Goal: Transaction & Acquisition: Purchase product/service

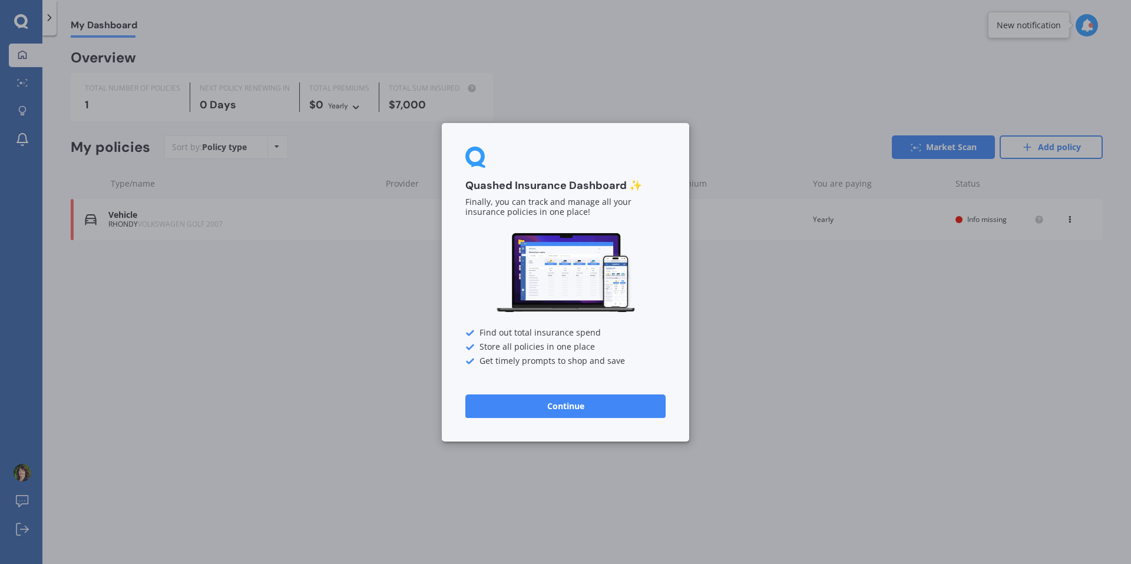
click at [587, 410] on button "Continue" at bounding box center [565, 406] width 200 height 24
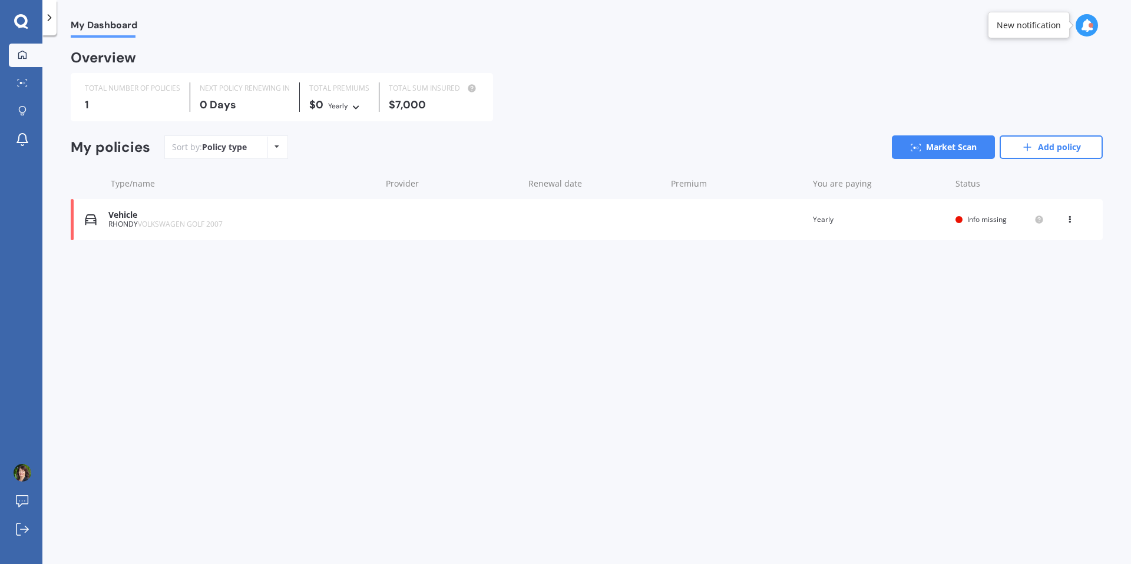
click at [141, 220] on div "Vehicle" at bounding box center [241, 215] width 267 height 10
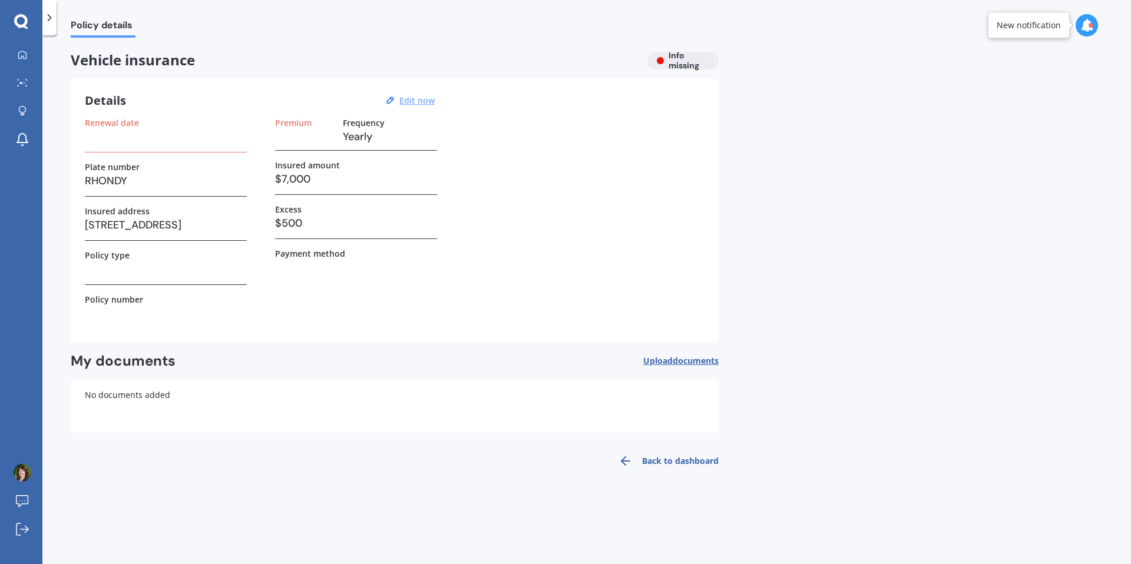
click at [427, 101] on u "Edit now" at bounding box center [416, 100] width 35 height 11
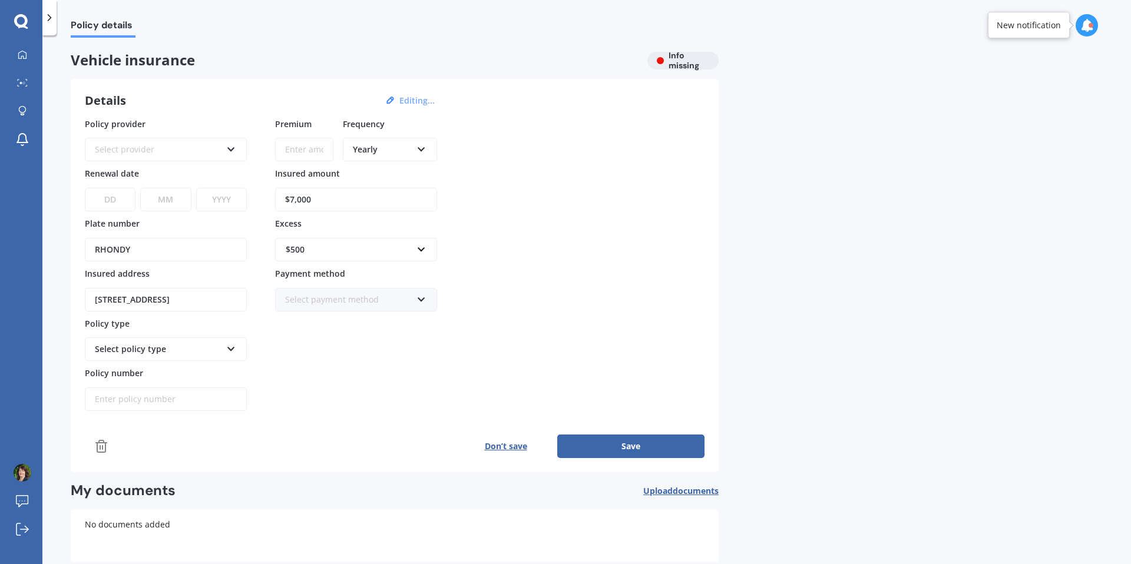
click at [22, 25] on icon at bounding box center [21, 21] width 14 height 14
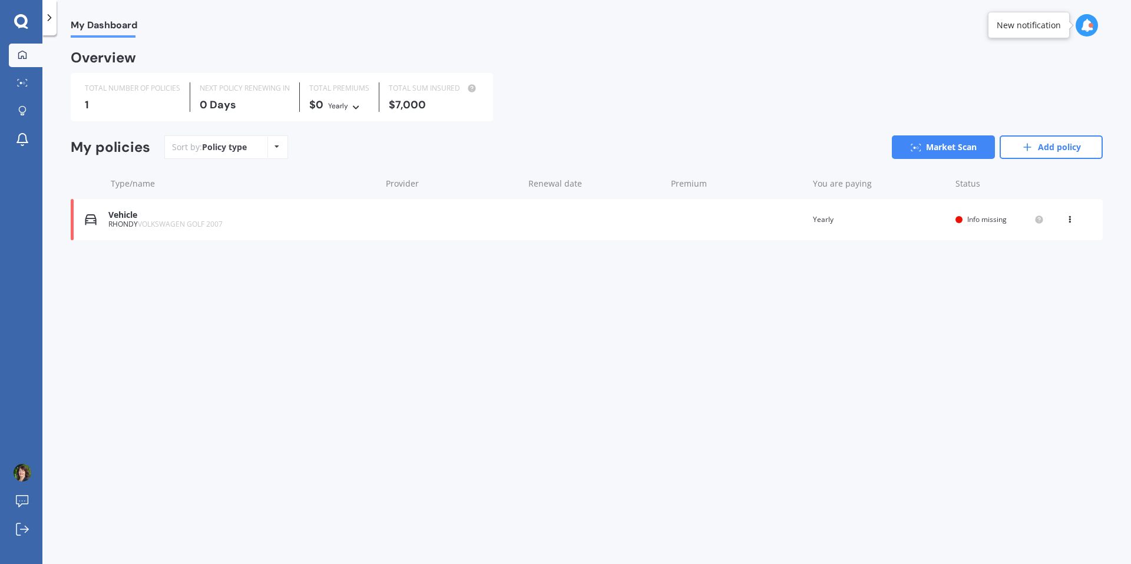
click at [1069, 25] on div "New notification" at bounding box center [1029, 25] width 82 height 27
click at [1086, 25] on icon at bounding box center [1086, 25] width 13 height 13
click at [1002, 222] on span "Info missing" at bounding box center [986, 219] width 39 height 10
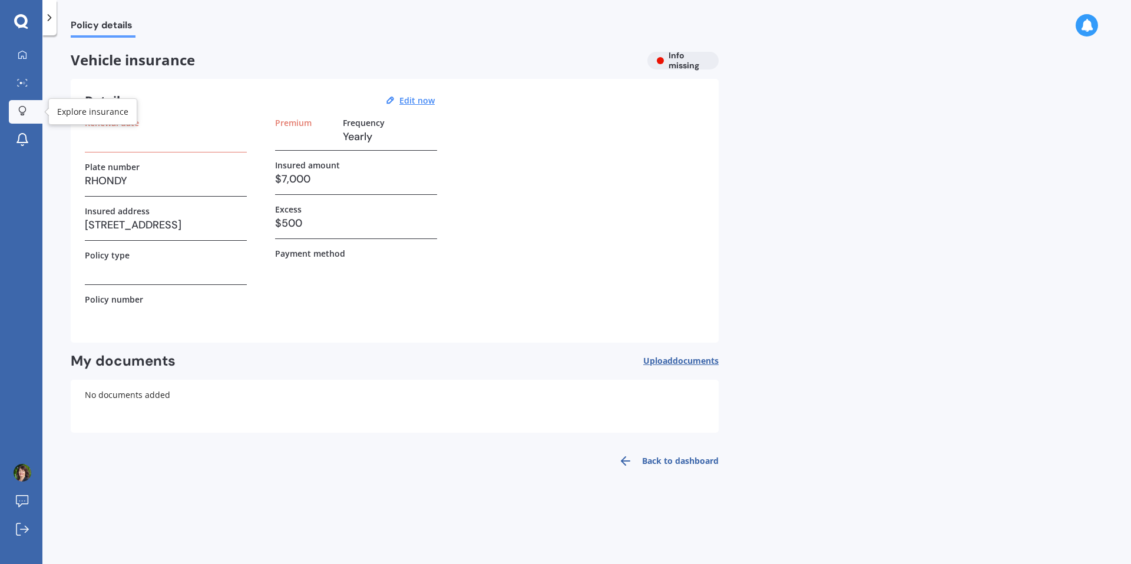
click at [22, 110] on icon at bounding box center [22, 111] width 8 height 10
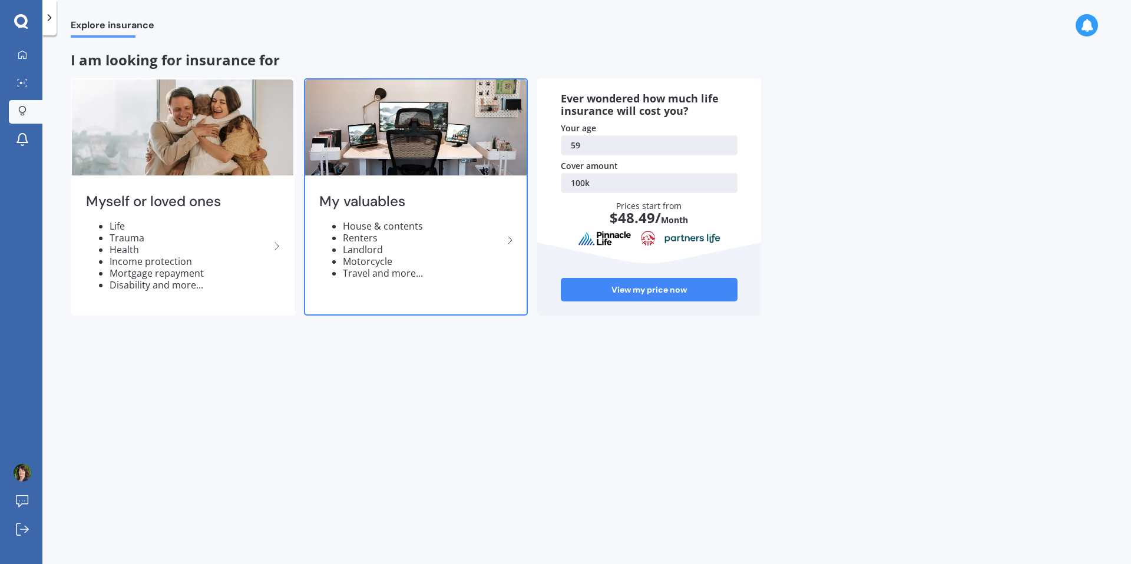
click at [377, 200] on h2 "My valuables" at bounding box center [411, 202] width 184 height 18
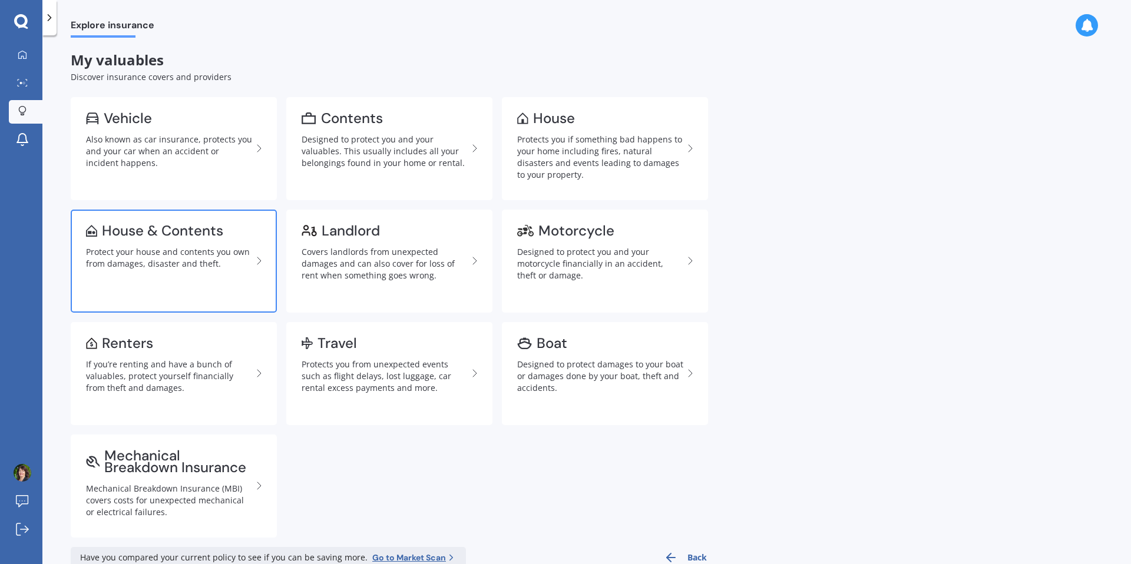
click at [157, 227] on div "House & Contents" at bounding box center [162, 231] width 121 height 12
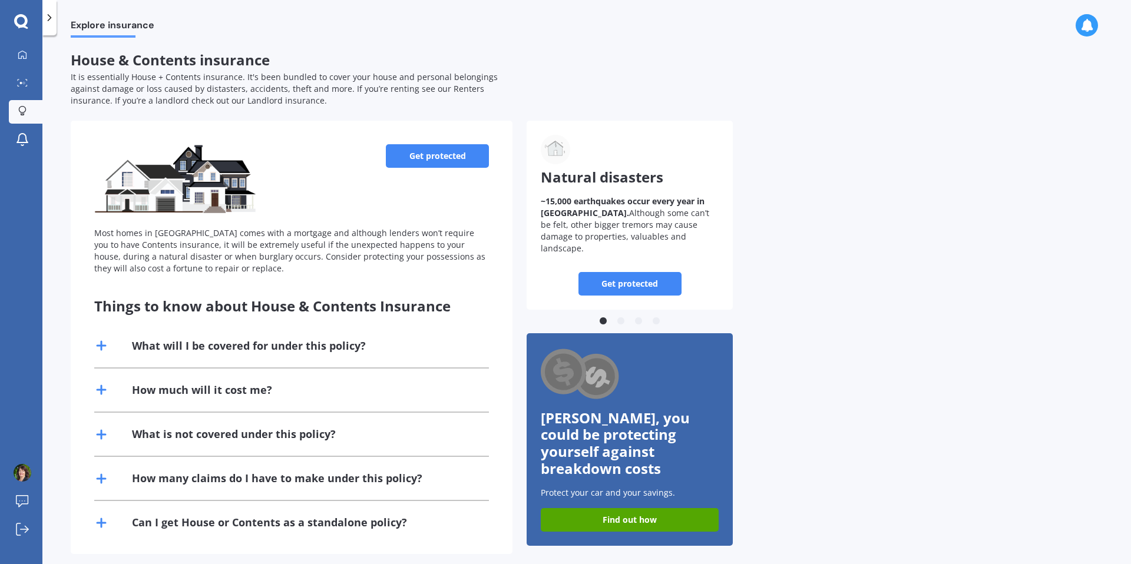
click at [454, 158] on link "Get protected" at bounding box center [437, 156] width 103 height 24
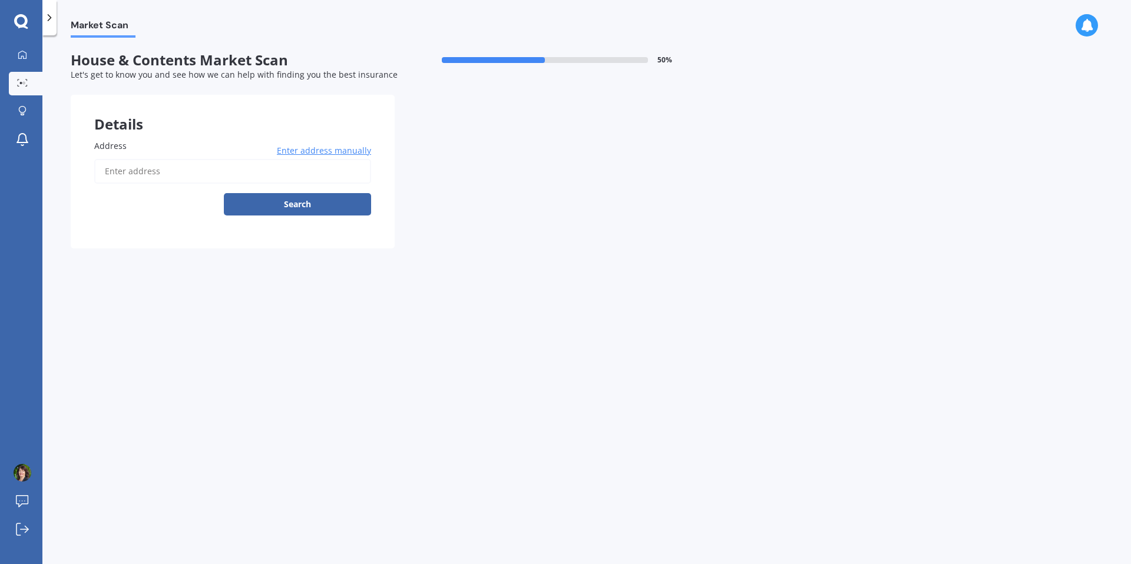
click at [150, 146] on label "Address" at bounding box center [230, 146] width 272 height 12
click at [150, 159] on input "Address" at bounding box center [232, 171] width 277 height 25
type input "[STREET_ADDRESS]"
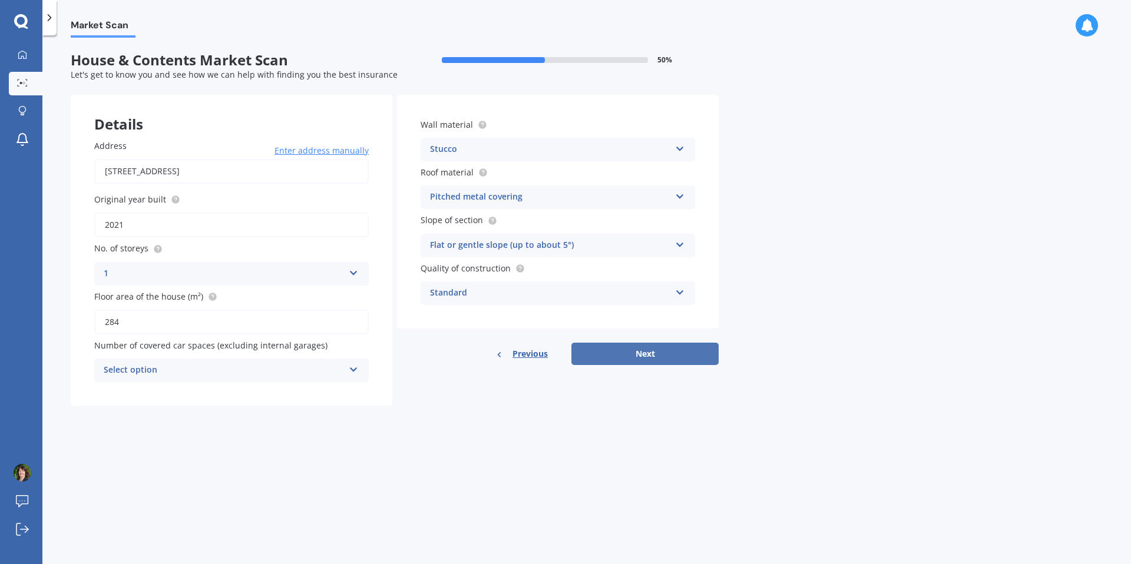
click at [624, 352] on button "Next" at bounding box center [644, 354] width 147 height 22
click at [356, 372] on icon at bounding box center [353, 368] width 10 height 8
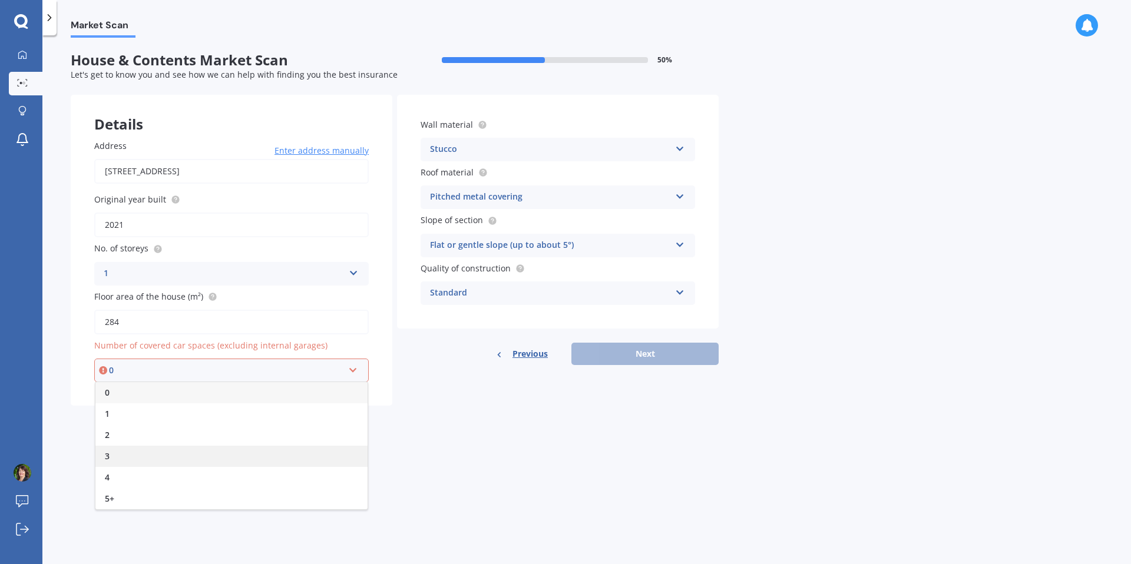
click at [103, 457] on div "3" at bounding box center [231, 456] width 272 height 21
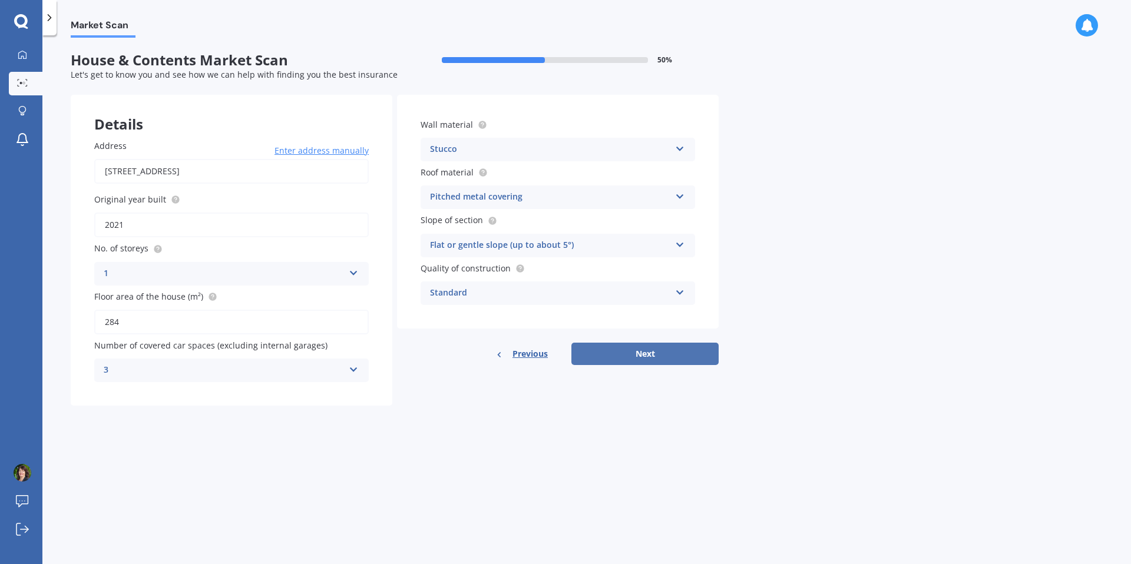
click at [619, 352] on button "Next" at bounding box center [644, 354] width 147 height 22
select select "13"
select select "08"
select select "1966"
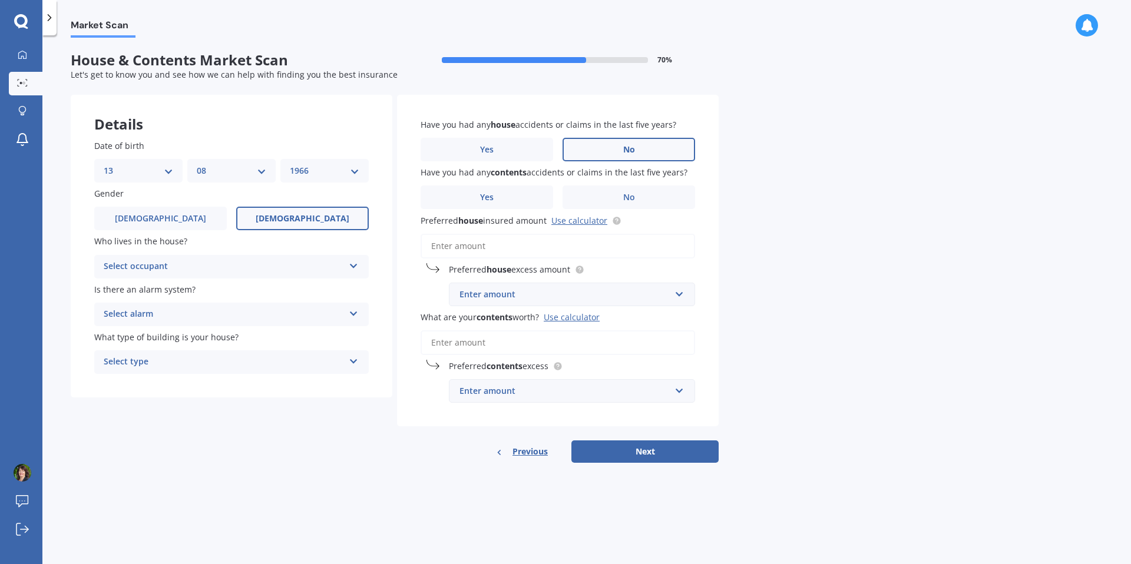
click at [626, 147] on span "No" at bounding box center [629, 150] width 12 height 10
click at [0, 0] on input "No" at bounding box center [0, 0] width 0 height 0
click at [624, 190] on label "No" at bounding box center [629, 198] width 133 height 24
click at [0, 0] on input "No" at bounding box center [0, 0] width 0 height 0
click at [584, 215] on link "Use calculator" at bounding box center [579, 220] width 56 height 11
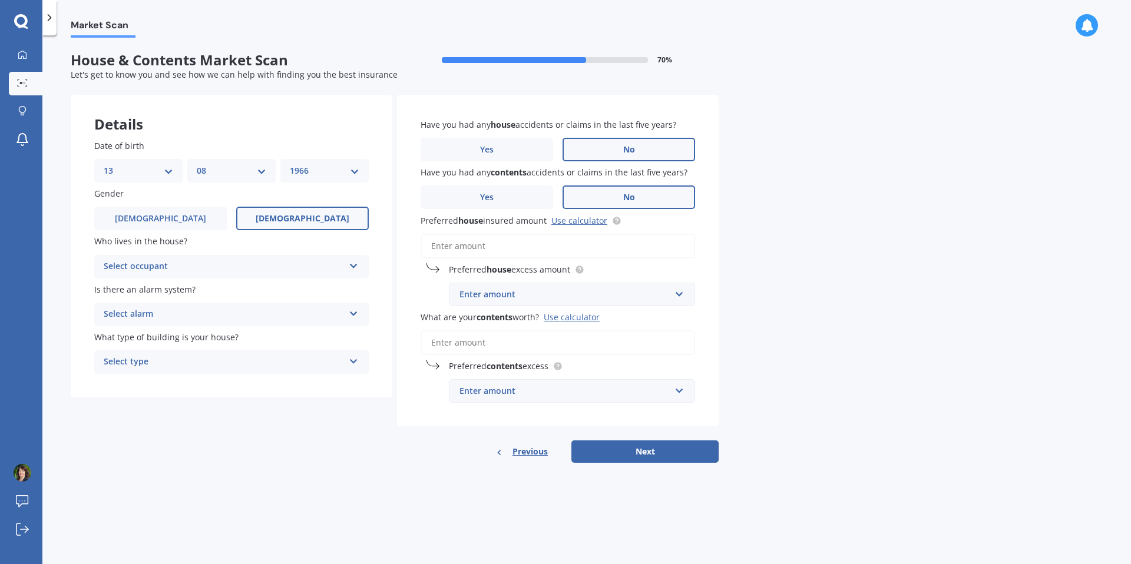
click at [533, 247] on input "Preferred house insured amount Use calculator" at bounding box center [558, 246] width 275 height 25
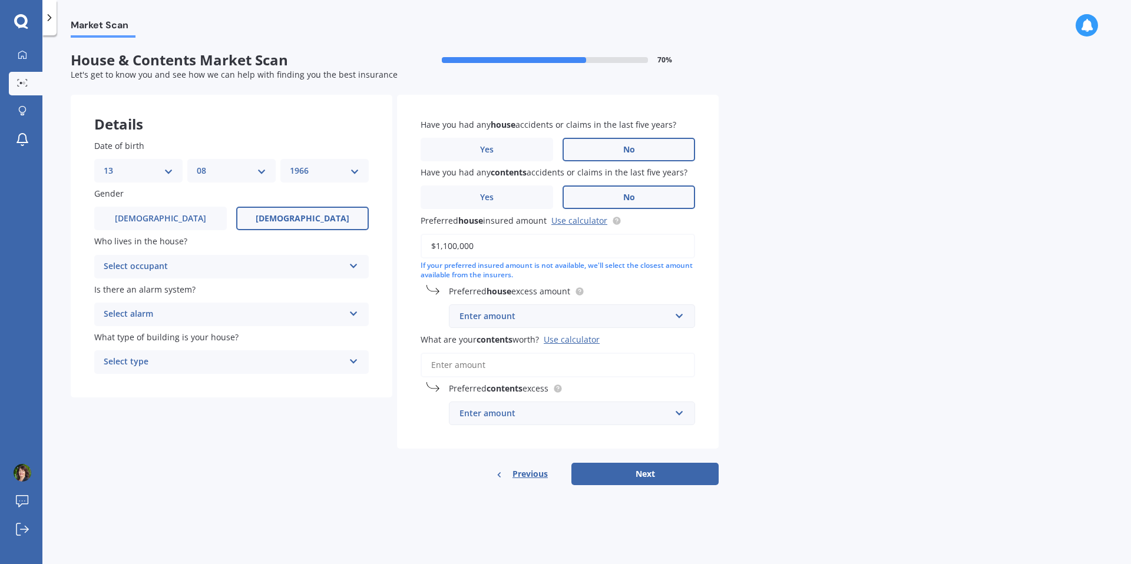
type input "$1,100,000"
click at [530, 317] on div "Enter amount" at bounding box center [565, 316] width 211 height 13
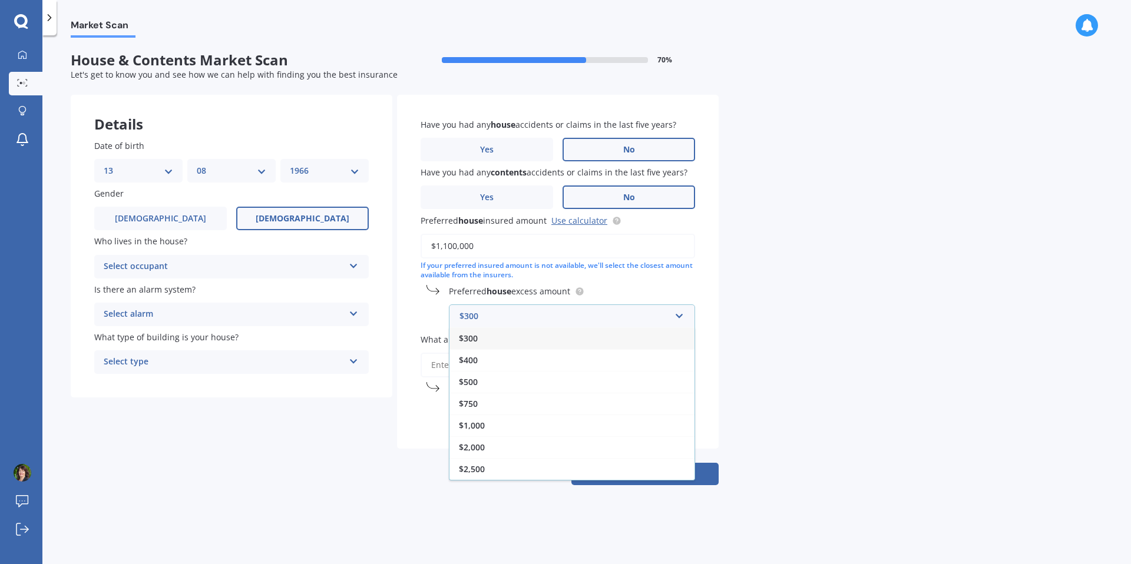
click at [476, 339] on span "$300" at bounding box center [468, 338] width 19 height 11
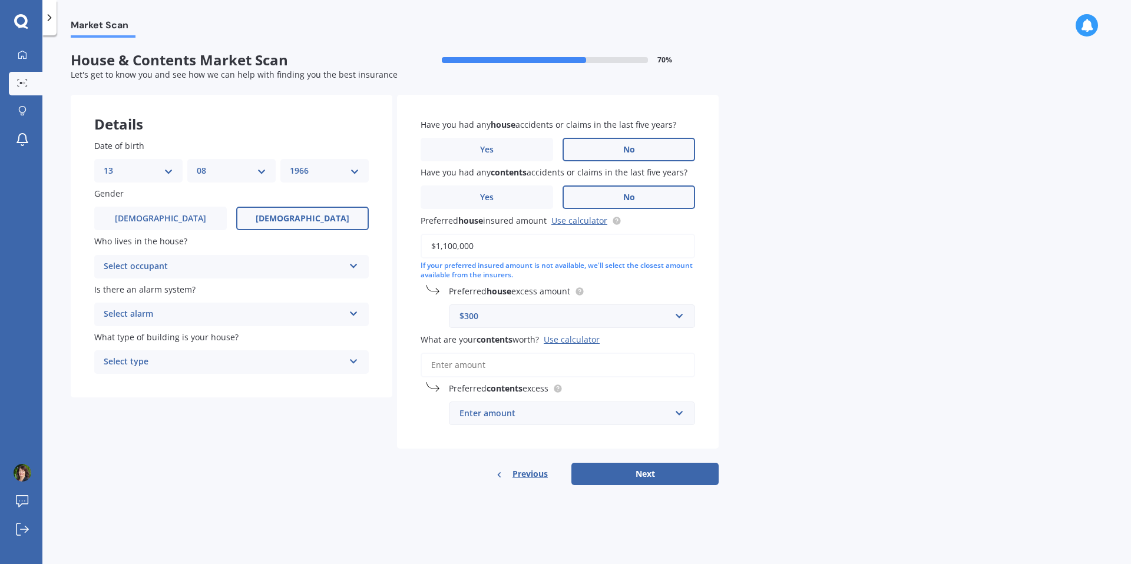
click at [477, 317] on div "$300" at bounding box center [565, 316] width 211 height 13
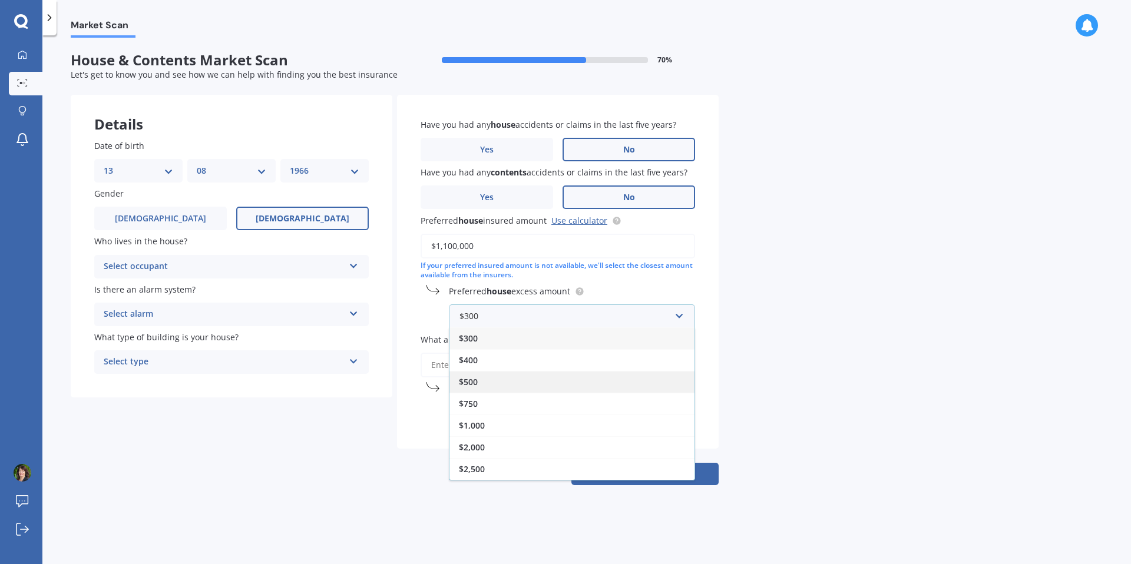
click at [473, 386] on span "$500" at bounding box center [468, 381] width 19 height 11
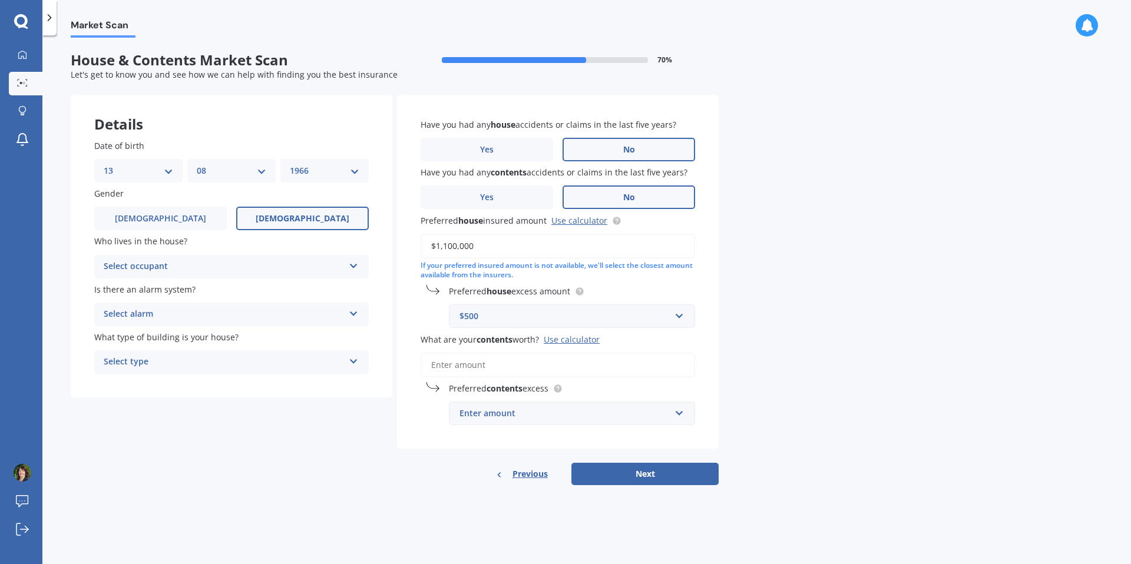
click at [481, 362] on input "What are your contents worth? Use calculator" at bounding box center [558, 365] width 275 height 25
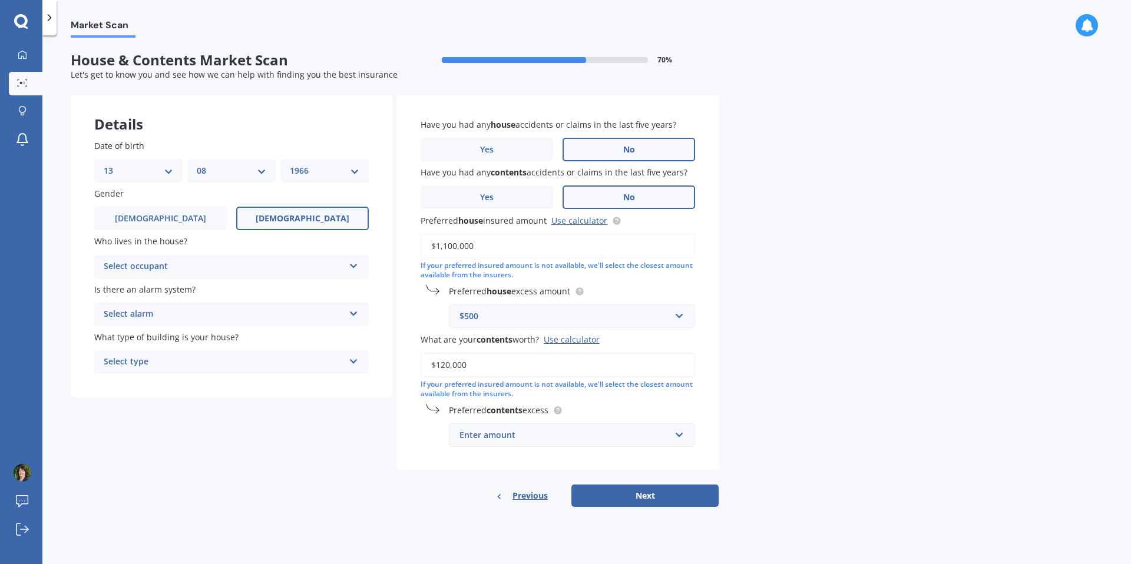
type input "$120,000"
click at [414, 435] on div "Have you had any house accidents or claims in the last five years? Yes No Have …" at bounding box center [558, 283] width 322 height 376
click at [646, 500] on button "Next" at bounding box center [644, 496] width 147 height 22
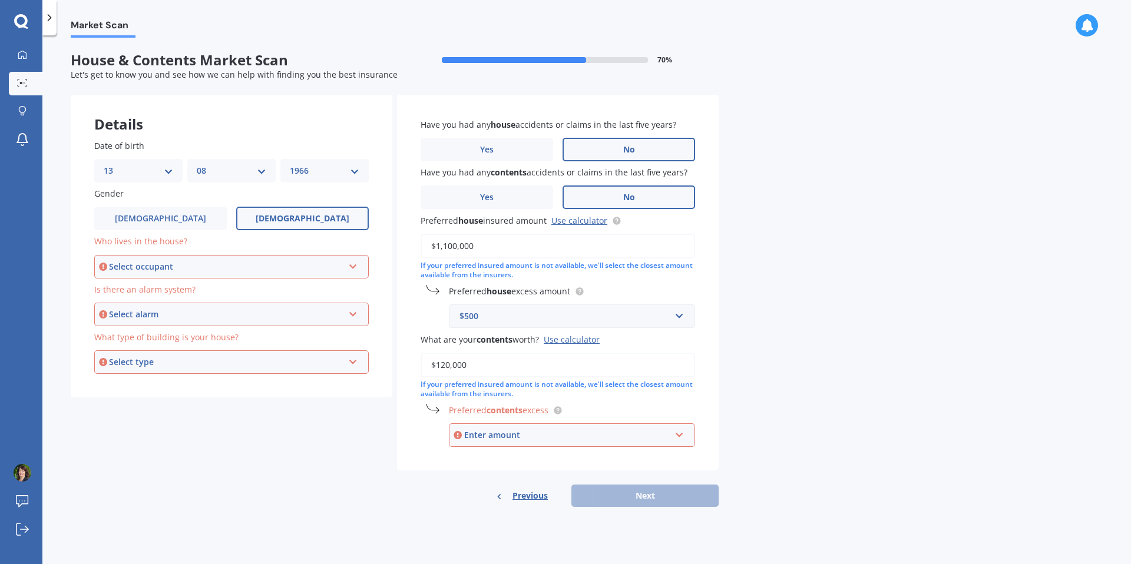
click at [503, 411] on b "contents" at bounding box center [505, 410] width 36 height 11
click at [491, 369] on input "$120,000" at bounding box center [558, 365] width 275 height 25
click at [500, 444] on input "text" at bounding box center [568, 435] width 236 height 22
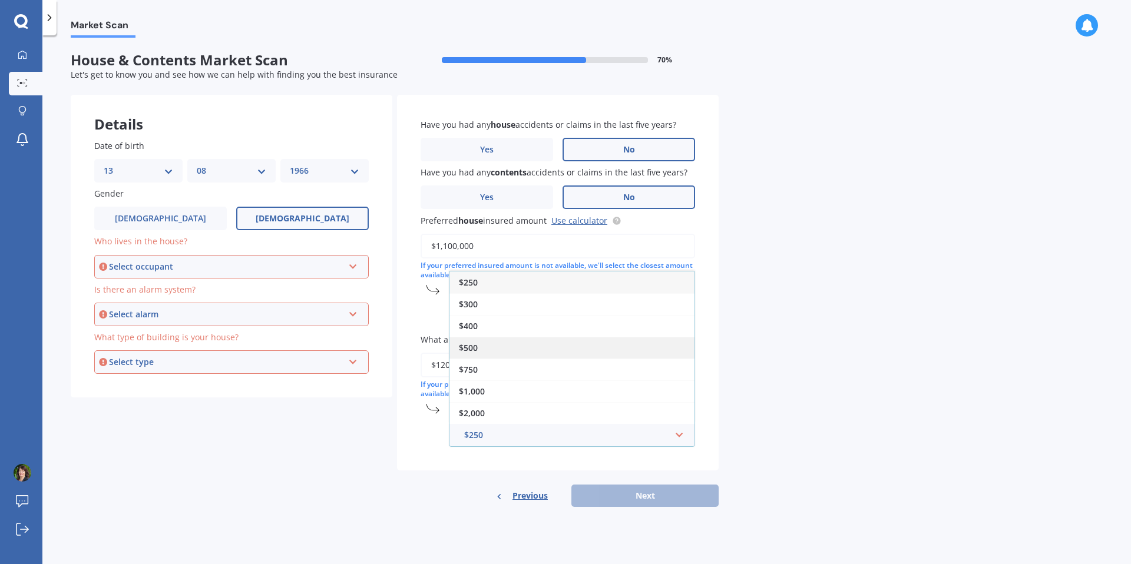
click at [469, 346] on span "$500" at bounding box center [468, 347] width 19 height 11
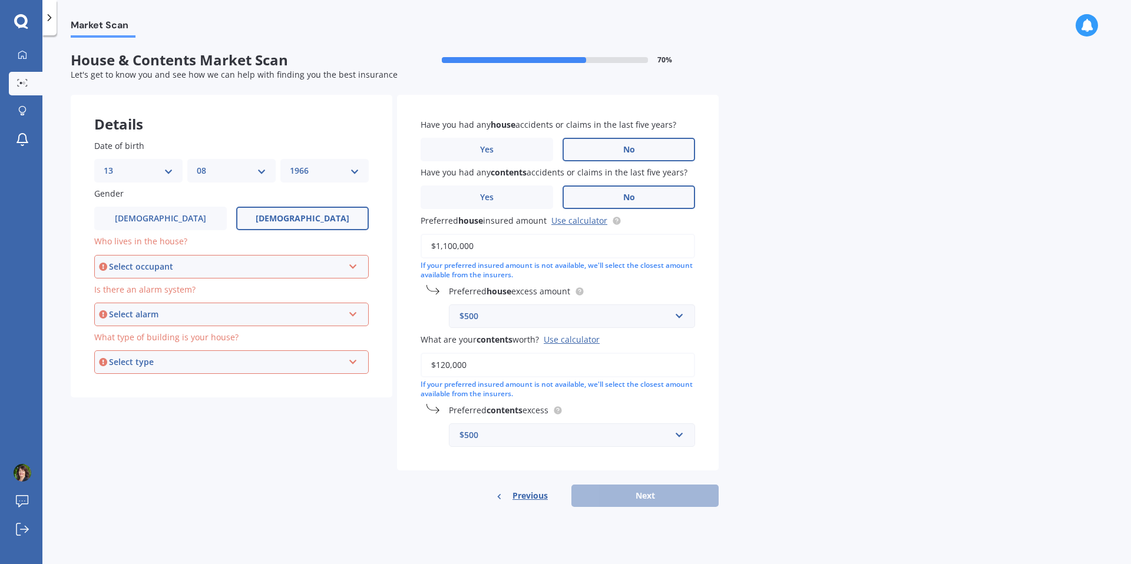
click at [524, 448] on div "Have you had any house accidents or claims in the last five years? Yes No Have …" at bounding box center [558, 283] width 322 height 376
click at [477, 361] on input "$120,000" at bounding box center [558, 365] width 275 height 25
click at [481, 432] on div "$500" at bounding box center [565, 435] width 211 height 13
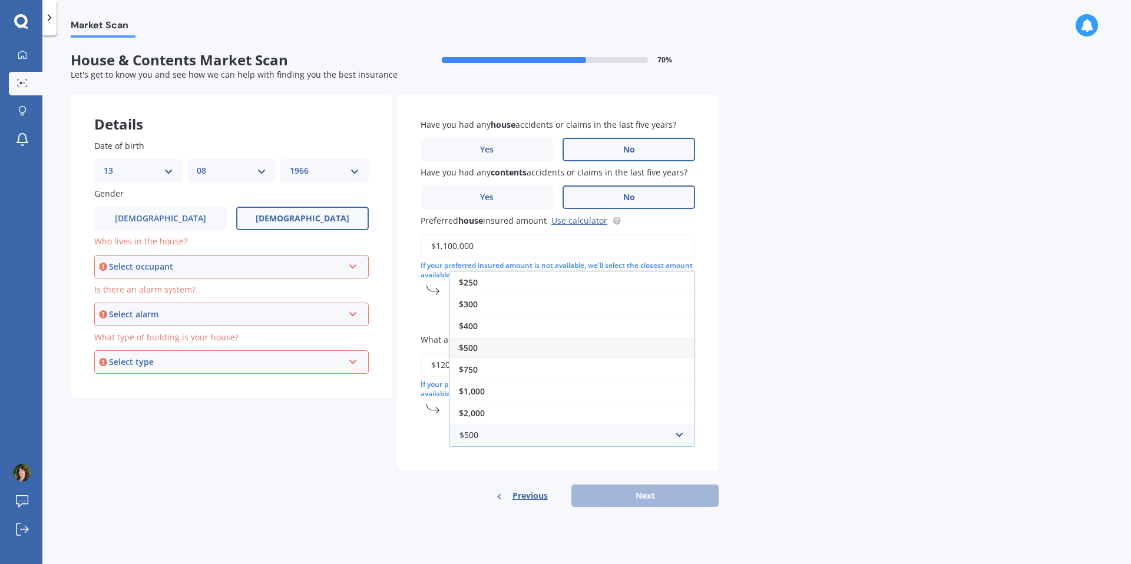
click at [472, 351] on span "$500" at bounding box center [468, 347] width 19 height 11
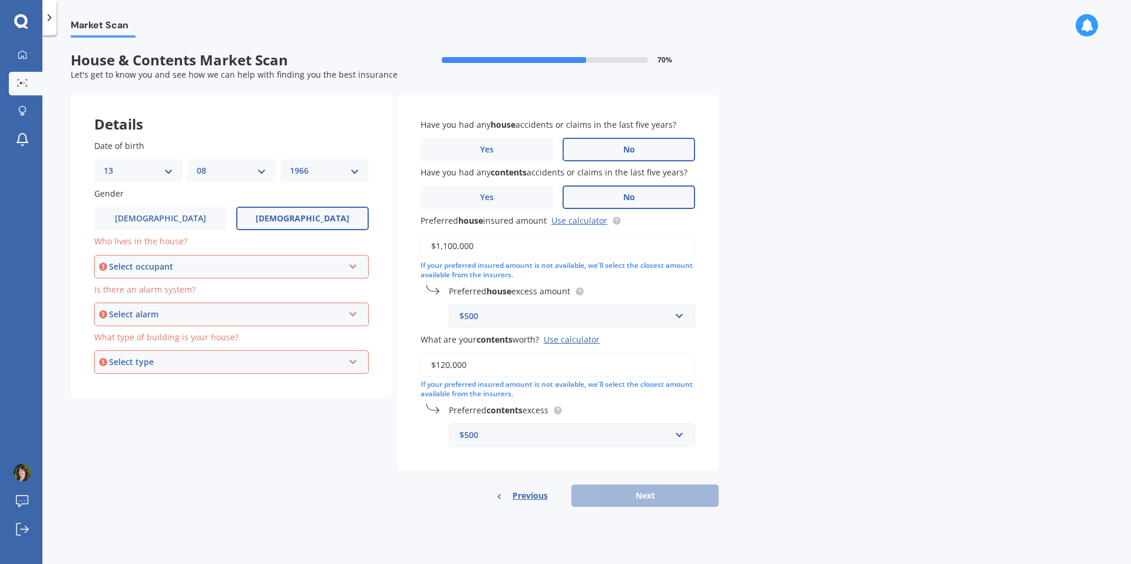
click at [725, 406] on div "Market Scan House & Contents Market Scan 70 % Let's get to know you and see how…" at bounding box center [586, 302] width 1089 height 529
click at [351, 263] on icon at bounding box center [353, 264] width 10 height 8
click at [117, 290] on span "Owner" at bounding box center [118, 288] width 27 height 11
click at [355, 316] on icon at bounding box center [353, 312] width 10 height 8
click at [155, 356] on span "Yes, not monitored" at bounding box center [144, 357] width 78 height 11
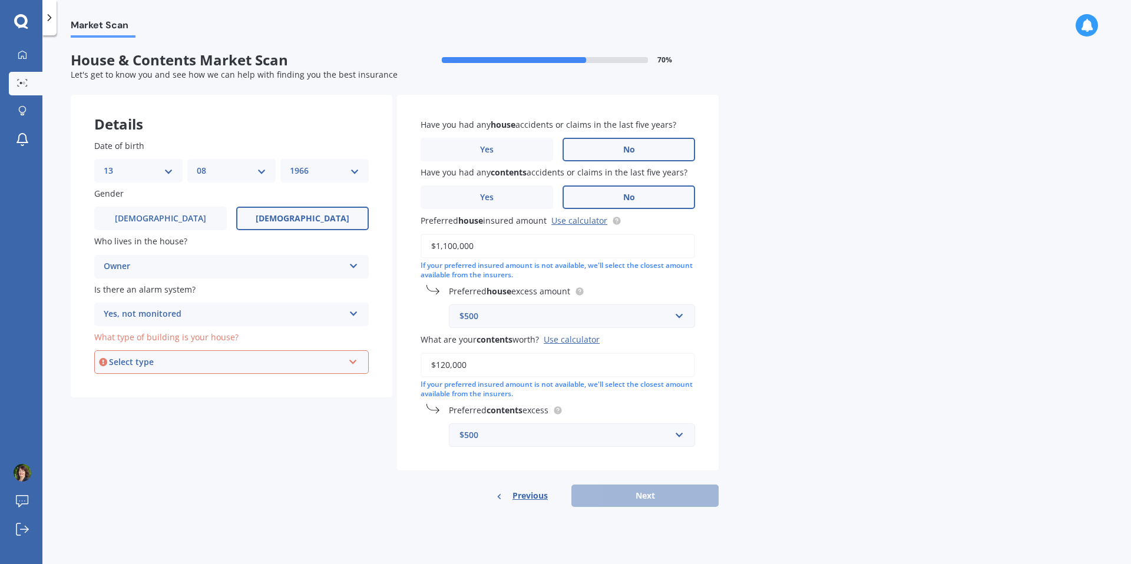
click at [354, 363] on icon at bounding box center [353, 360] width 10 height 8
click at [155, 382] on span "Freestanding" at bounding box center [131, 384] width 52 height 11
click at [637, 494] on button "Next" at bounding box center [644, 496] width 147 height 22
select select "13"
select select "08"
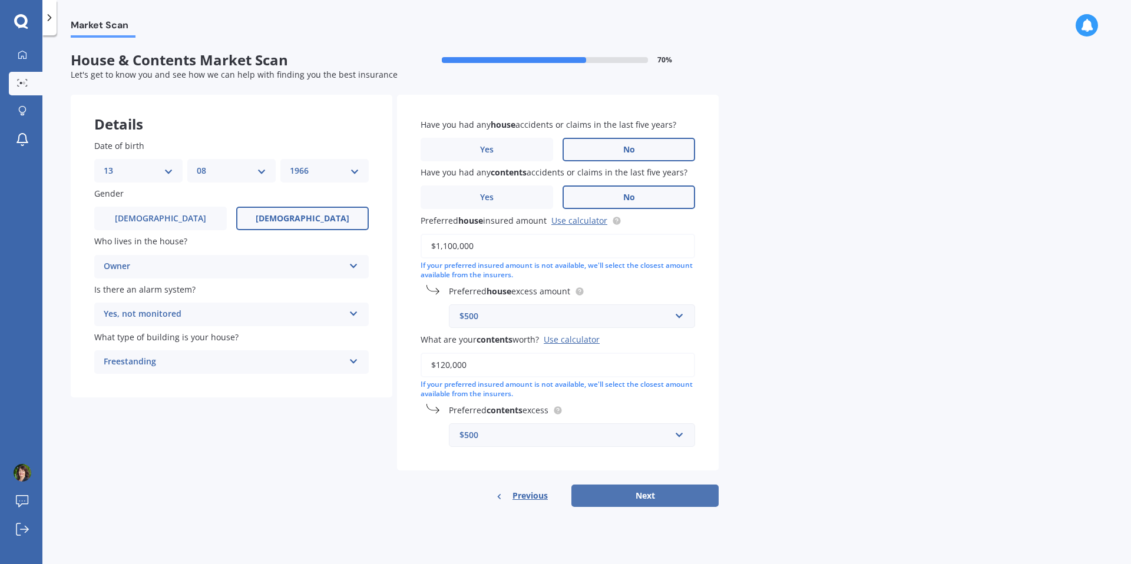
select select "1966"
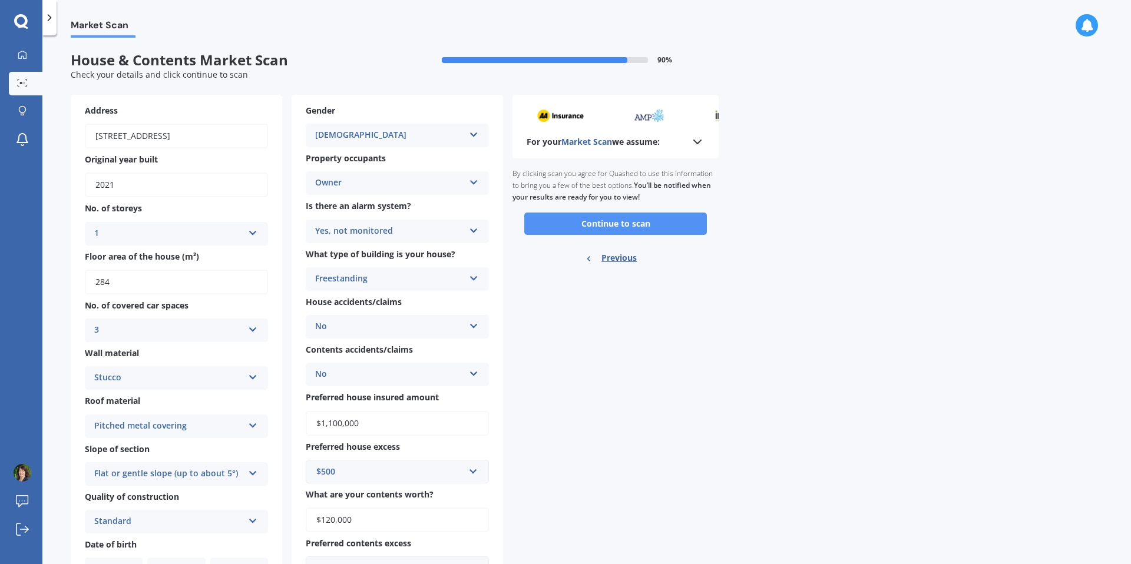
click at [615, 226] on button "Continue to scan" at bounding box center [615, 224] width 183 height 22
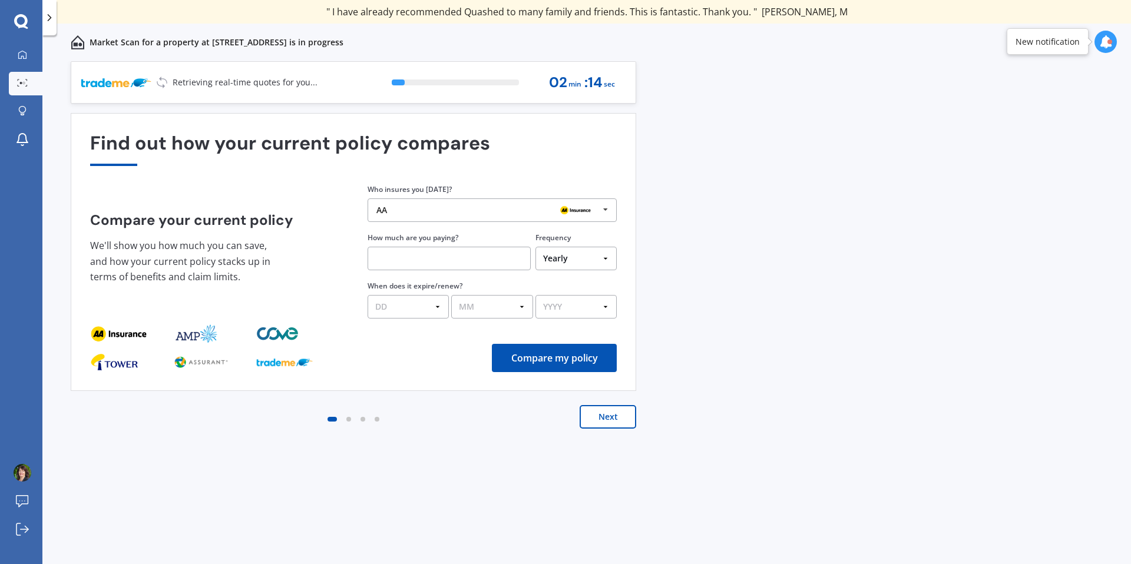
click at [602, 210] on icon at bounding box center [606, 210] width 18 height 22
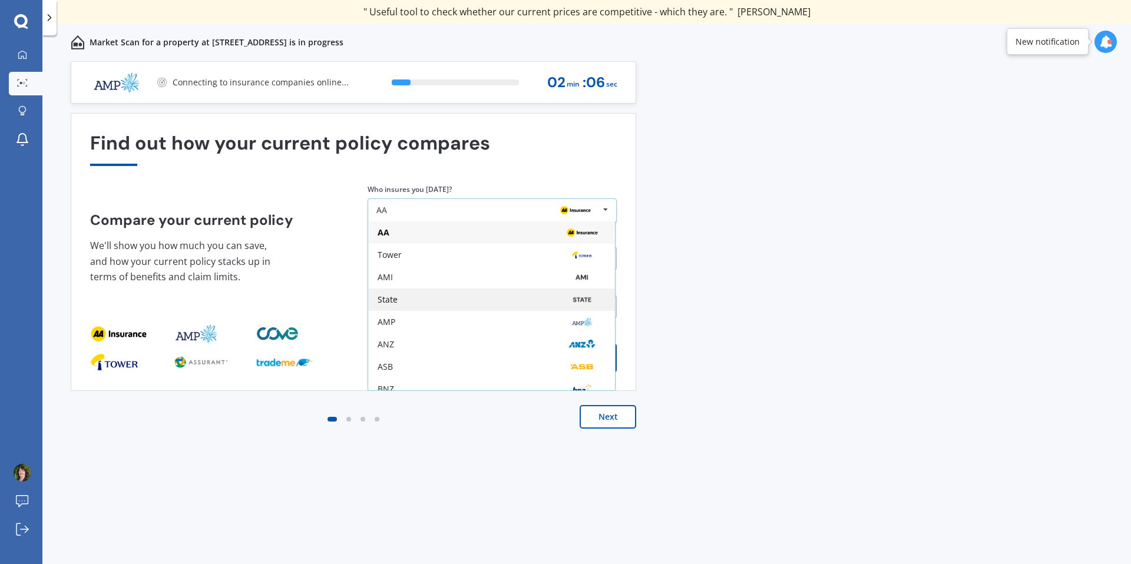
click at [384, 300] on div "State" at bounding box center [388, 300] width 20 height 8
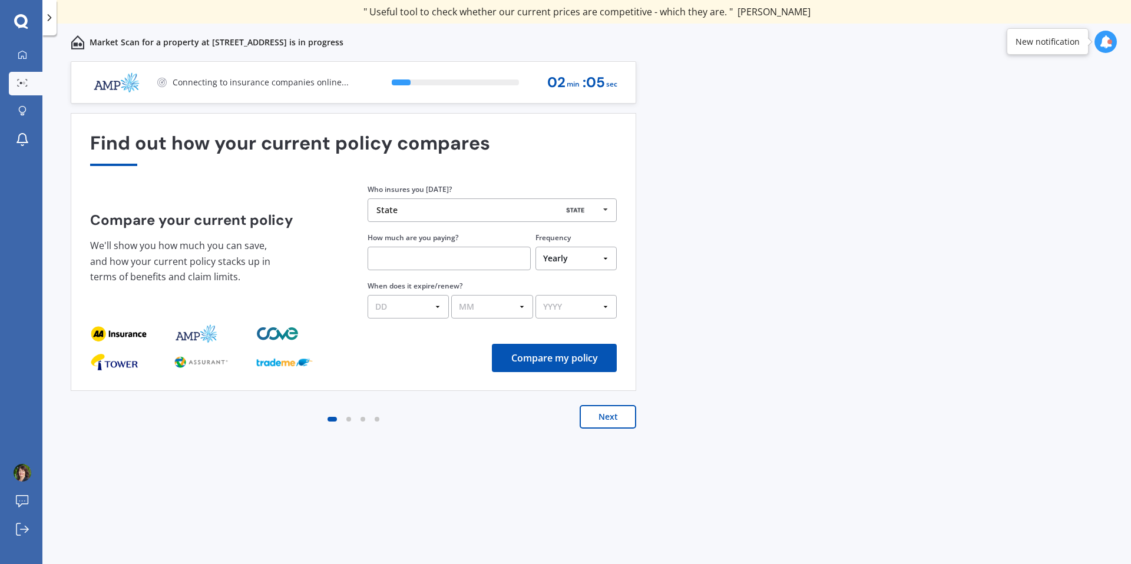
click at [407, 263] on input "text" at bounding box center [449, 259] width 163 height 24
type input "$300.00"
click at [607, 262] on select "Yearly Six-Monthly Quarterly Monthly Fortnightly Weekly One-Off" at bounding box center [576, 259] width 81 height 24
select select "Monthly"
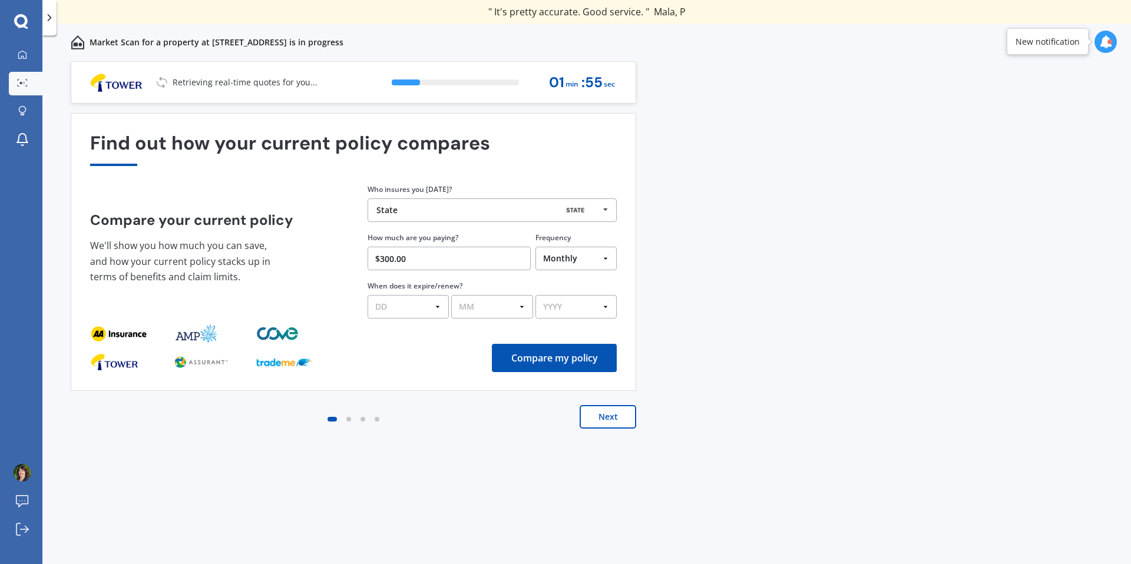
click at [418, 304] on select "DD 01 02 03 04 05 06 07 08 09 10 11 12 13 14 15 16 17 18 19 20 21 22 23 24 25 2…" at bounding box center [408, 307] width 81 height 24
click at [550, 355] on button "Compare my policy" at bounding box center [554, 358] width 125 height 28
click at [439, 308] on select "DD 01 02 03 04 05 06 07 08 09 10 11 12 13 14 15 16 17 18 19 20 21 22 23 24 25 2…" at bounding box center [408, 307] width 81 height 24
select select "09"
click at [522, 307] on select "MM 01 02 03 04 05 06 07 08 09 10 11 12" at bounding box center [491, 307] width 81 height 24
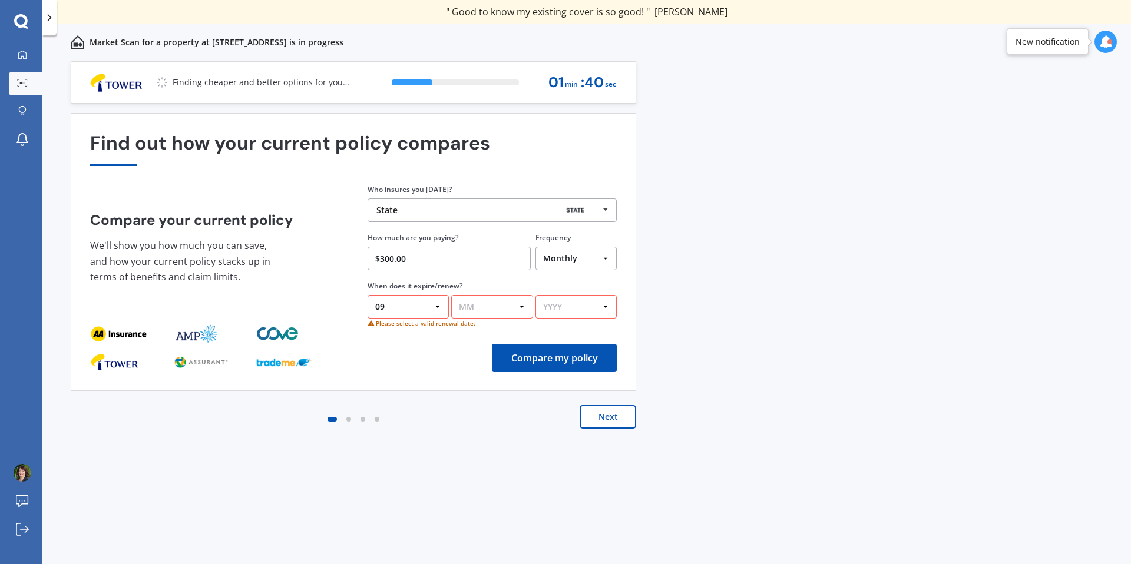
select select "11"
click at [606, 307] on select "YYYY 2026 2025 2024" at bounding box center [576, 307] width 81 height 24
select select "2026"
click at [561, 356] on button "Compare my policy" at bounding box center [554, 358] width 125 height 28
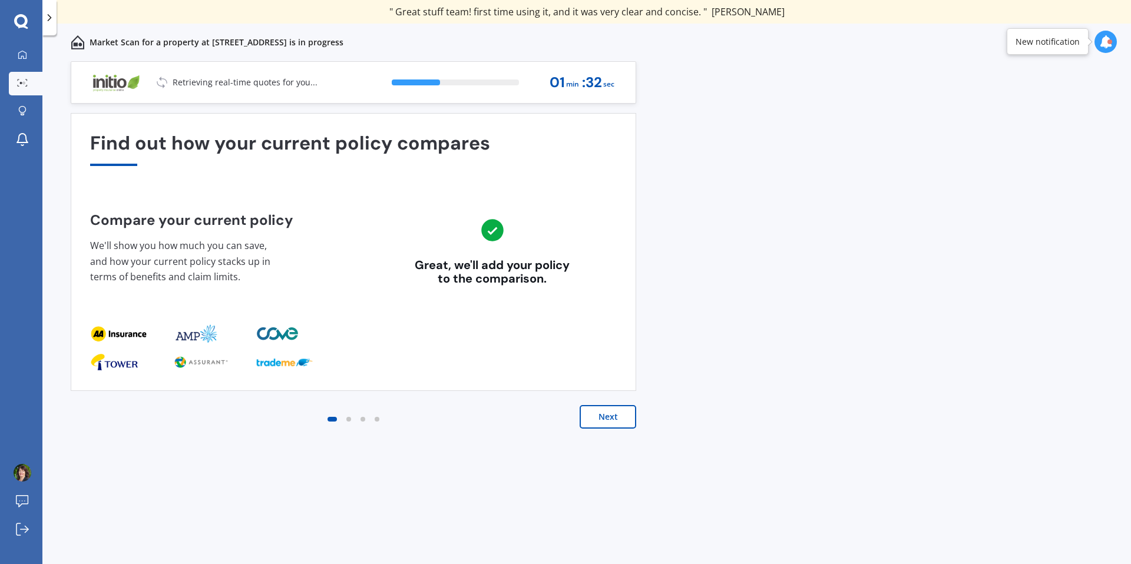
click at [626, 415] on button "Next" at bounding box center [608, 417] width 57 height 24
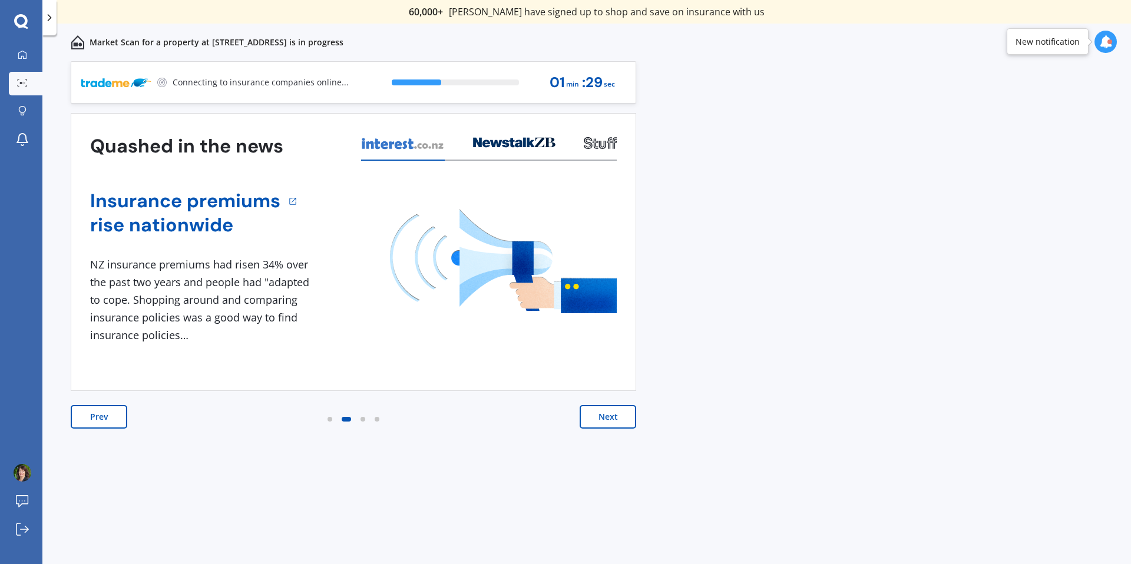
click at [606, 417] on button "Next" at bounding box center [608, 417] width 57 height 24
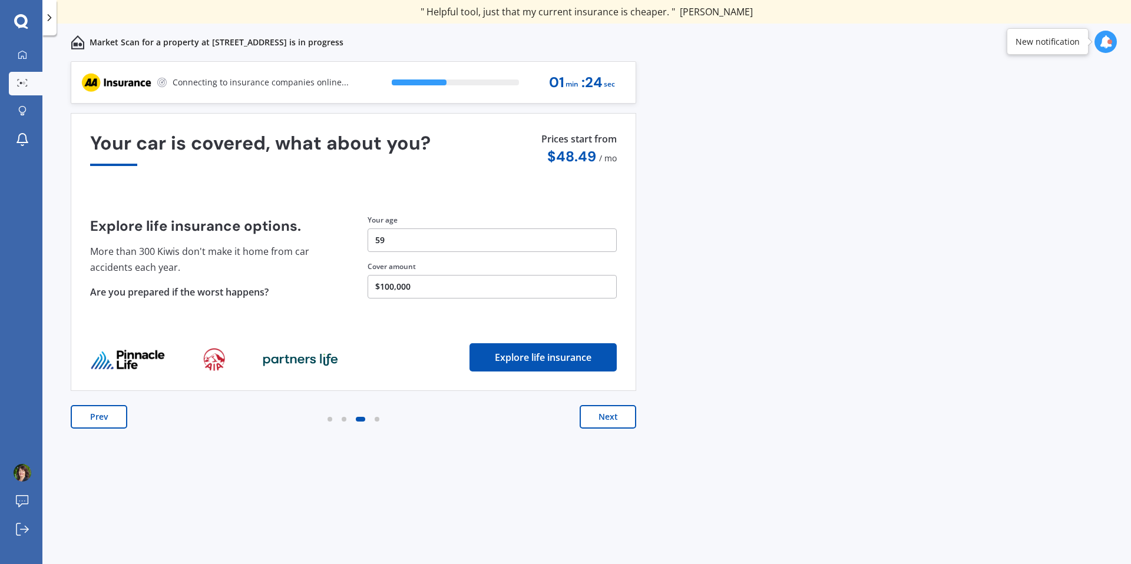
click at [602, 417] on button "Next" at bounding box center [608, 417] width 57 height 24
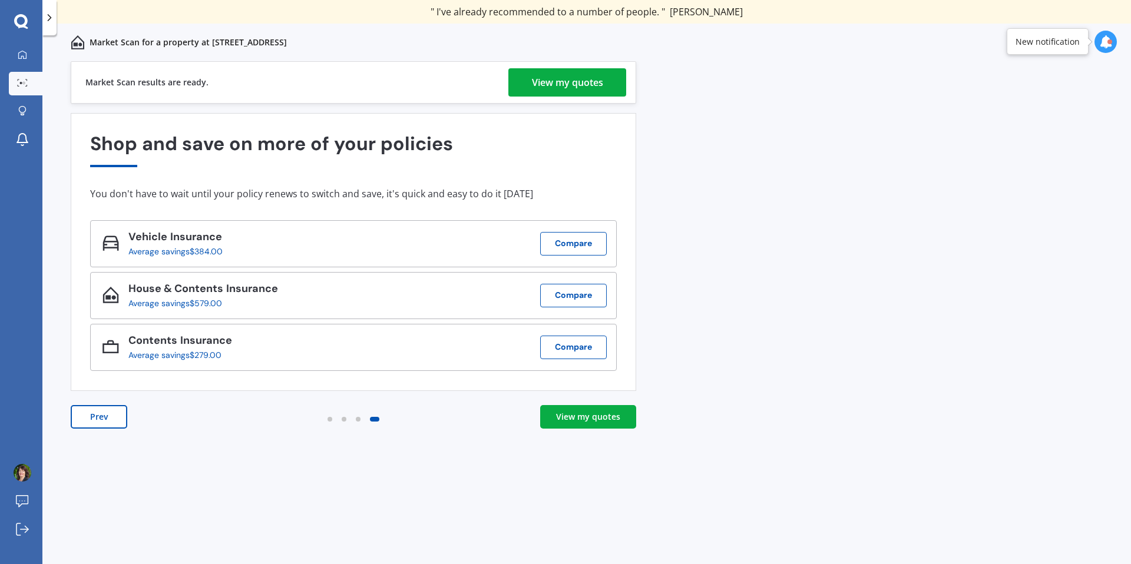
click at [581, 78] on div "View my quotes" at bounding box center [567, 82] width 71 height 28
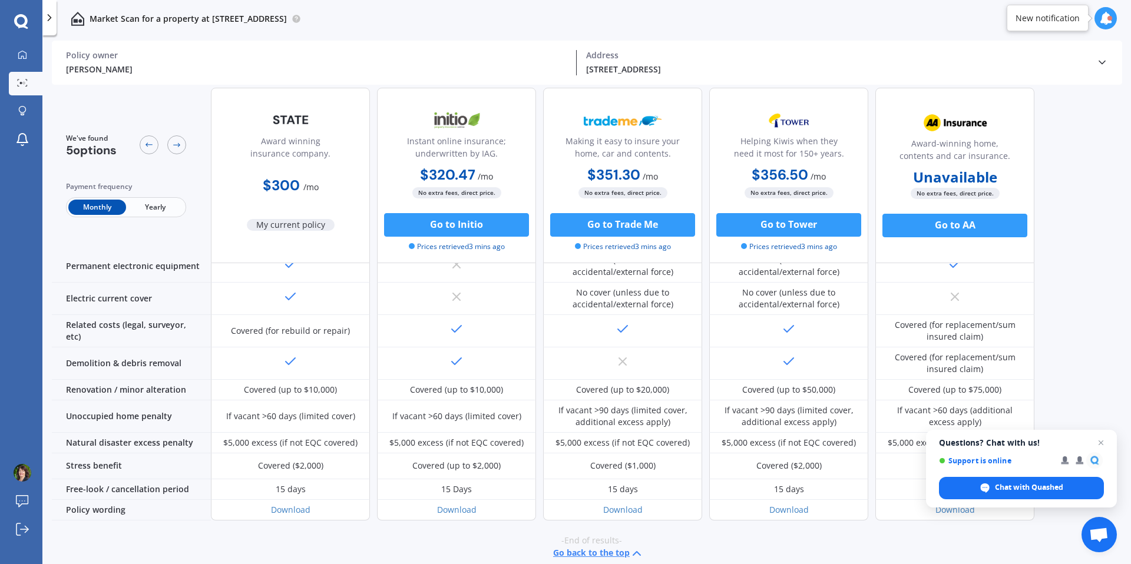
scroll to position [417, 0]
